Goal: Check status: Check status

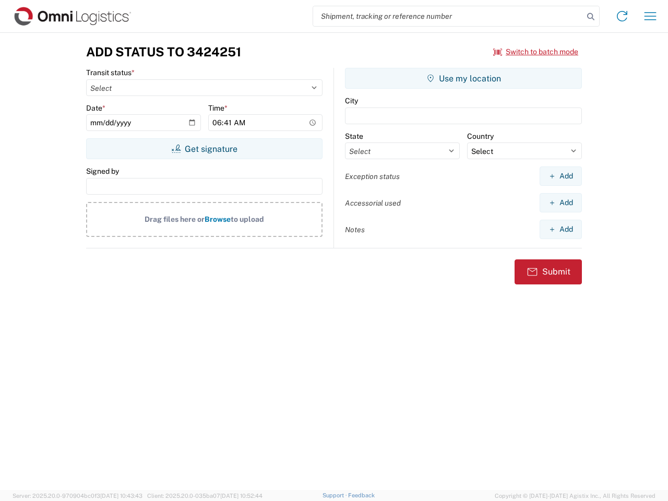
click at [448, 16] on input "search" at bounding box center [448, 16] width 270 height 20
click at [591, 17] on icon at bounding box center [591, 16] width 15 height 15
click at [622, 16] on icon at bounding box center [622, 16] width 17 height 17
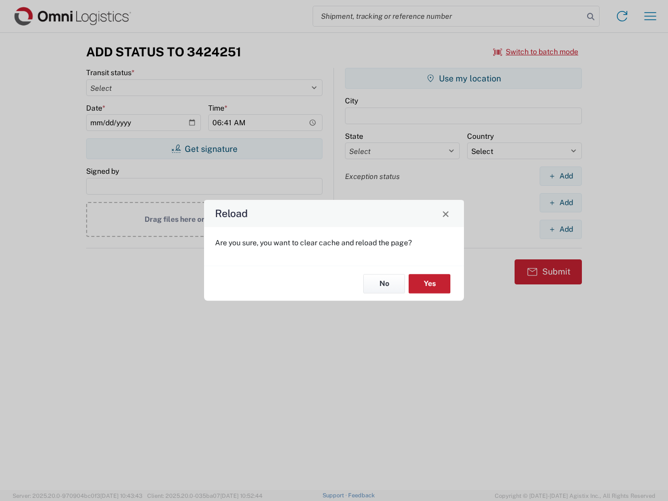
click at [650, 16] on div "Reload Are you sure, you want to clear cache and reload the page? No Yes" at bounding box center [334, 250] width 668 height 501
click at [536, 52] on div "Reload Are you sure, you want to clear cache and reload the page? No Yes" at bounding box center [334, 250] width 668 height 501
click at [204, 149] on div "Reload Are you sure, you want to clear cache and reload the page? No Yes" at bounding box center [334, 250] width 668 height 501
click at [464, 78] on div "Reload Are you sure, you want to clear cache and reload the page? No Yes" at bounding box center [334, 250] width 668 height 501
click at [561, 176] on div "Reload Are you sure, you want to clear cache and reload the page? No Yes" at bounding box center [334, 250] width 668 height 501
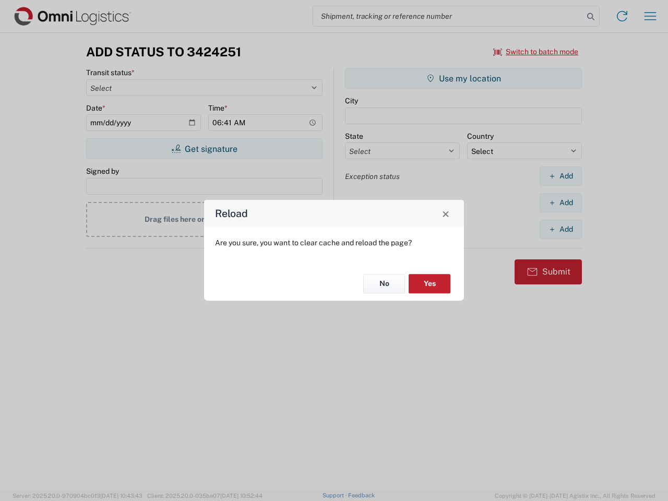
click at [561, 203] on div "Reload Are you sure, you want to clear cache and reload the page? No Yes" at bounding box center [334, 250] width 668 height 501
click at [561, 229] on div "Reload Are you sure, you want to clear cache and reload the page? No Yes" at bounding box center [334, 250] width 668 height 501
